Goal: Information Seeking & Learning: Check status

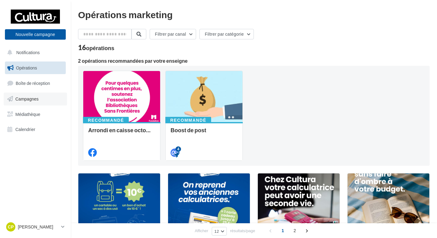
click at [45, 97] on link "Campagnes" at bounding box center [35, 99] width 63 height 13
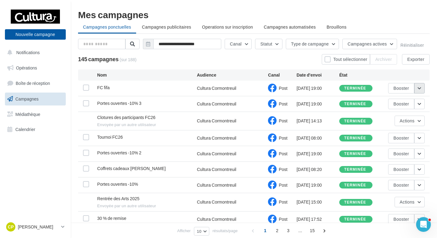
click at [420, 87] on button "button" at bounding box center [419, 88] width 10 height 10
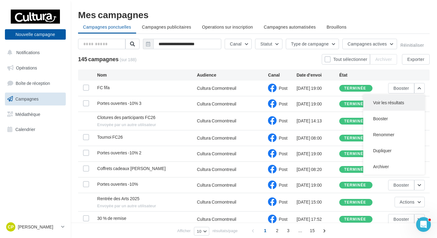
click at [392, 102] on button "Voir les résultats" at bounding box center [393, 103] width 61 height 16
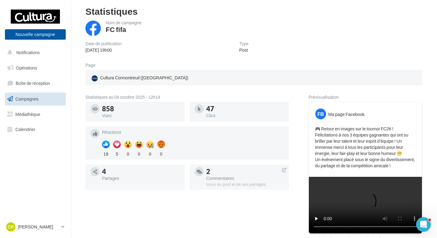
scroll to position [61, 0]
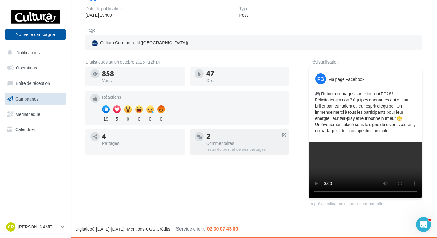
click at [243, 141] on div "Commentaires" at bounding box center [245, 143] width 78 height 4
click at [216, 141] on div "Commentaires" at bounding box center [245, 143] width 78 height 4
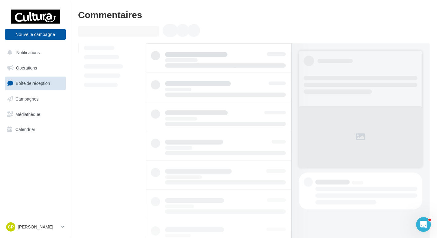
click at [114, 113] on div at bounding box center [254, 190] width 352 height 295
click at [32, 94] on link "Campagnes" at bounding box center [35, 99] width 63 height 13
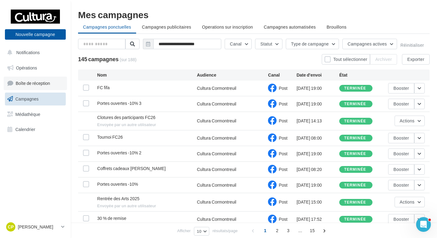
click at [40, 87] on link "Boîte de réception" at bounding box center [35, 83] width 63 height 13
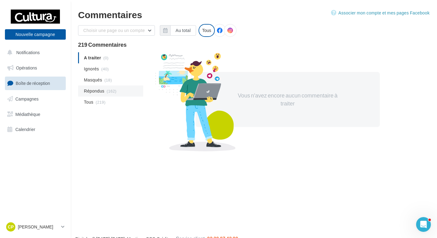
click at [107, 90] on span "(162)" at bounding box center [112, 91] width 10 height 5
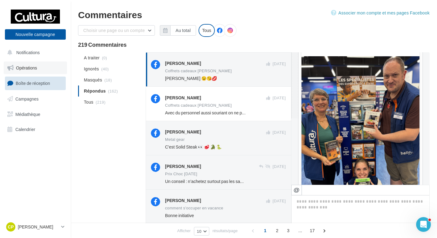
click at [45, 69] on link "Opérations" at bounding box center [35, 67] width 63 height 13
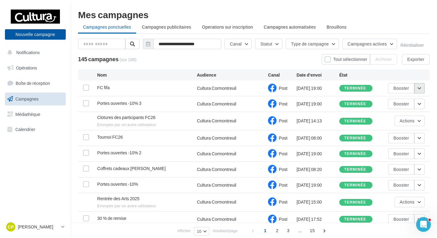
click at [422, 89] on button "button" at bounding box center [419, 88] width 10 height 10
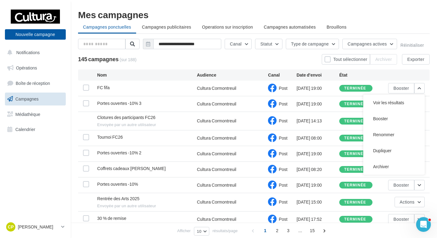
click at [394, 108] on button "Voir les résultats" at bounding box center [393, 103] width 61 height 16
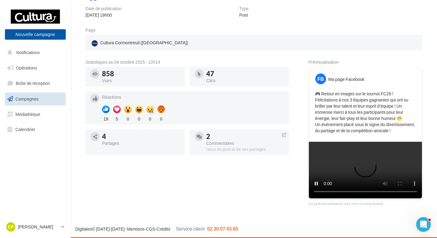
scroll to position [104, 0]
click at [283, 132] on icon at bounding box center [284, 135] width 4 height 6
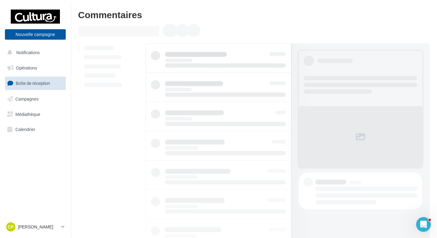
click at [50, 85] on link "Boîte de réception" at bounding box center [35, 83] width 63 height 13
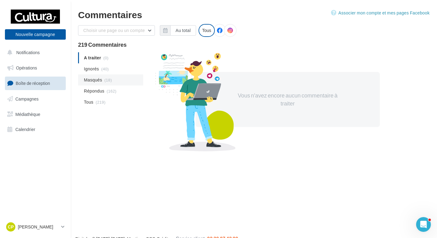
click at [113, 82] on li "Masqués (18)" at bounding box center [110, 79] width 65 height 11
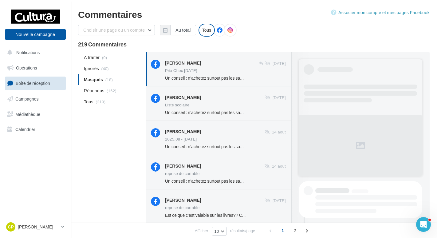
scroll to position [145, 0]
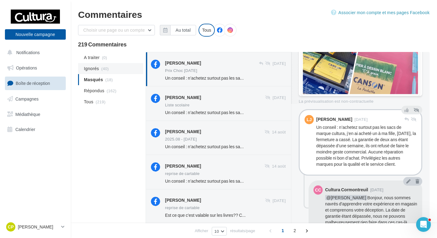
click at [131, 69] on li "Ignorés (40)" at bounding box center [110, 68] width 65 height 11
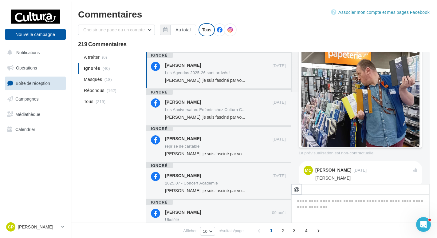
scroll to position [89, 0]
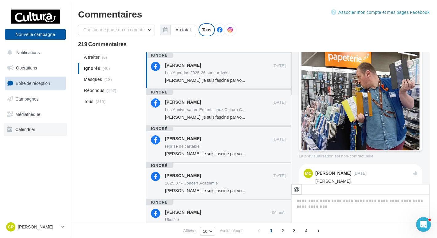
click at [33, 128] on span "Calendrier" at bounding box center [25, 129] width 20 height 5
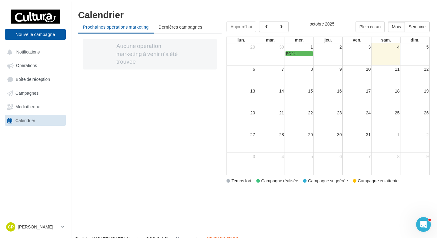
click at [373, 53] on td at bounding box center [386, 54] width 29 height 6
